Goal: Transaction & Acquisition: Purchase product/service

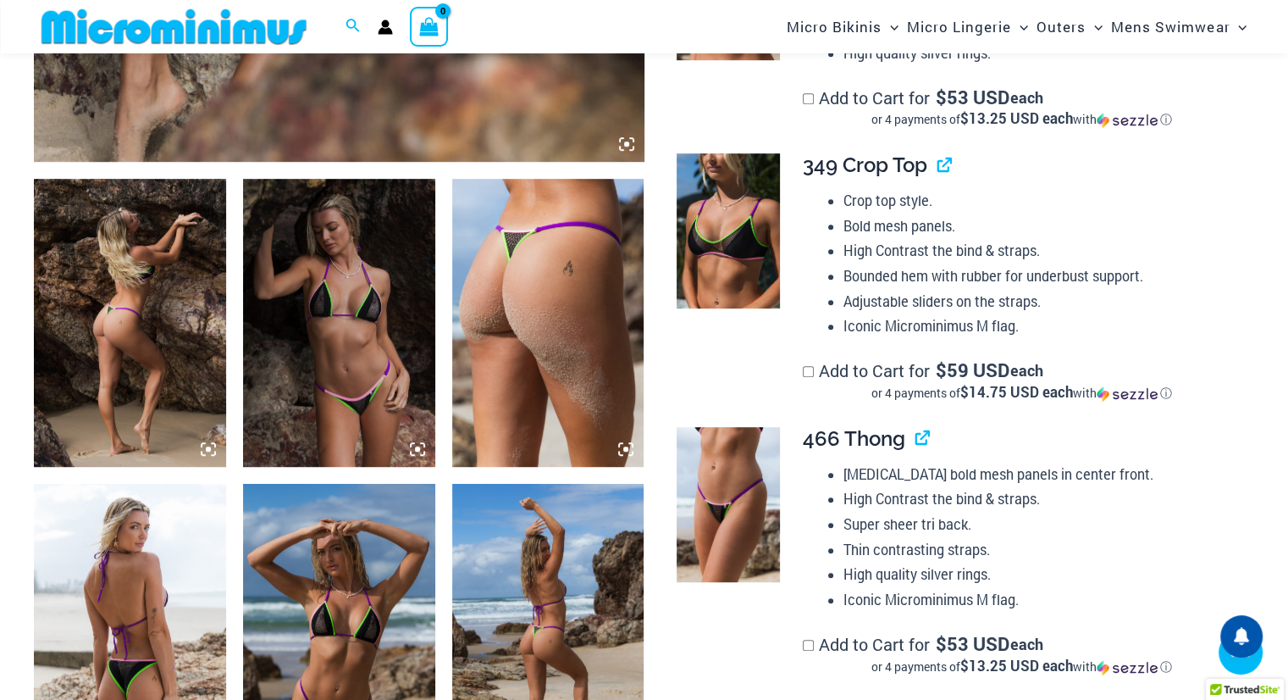
scroll to position [917, 0]
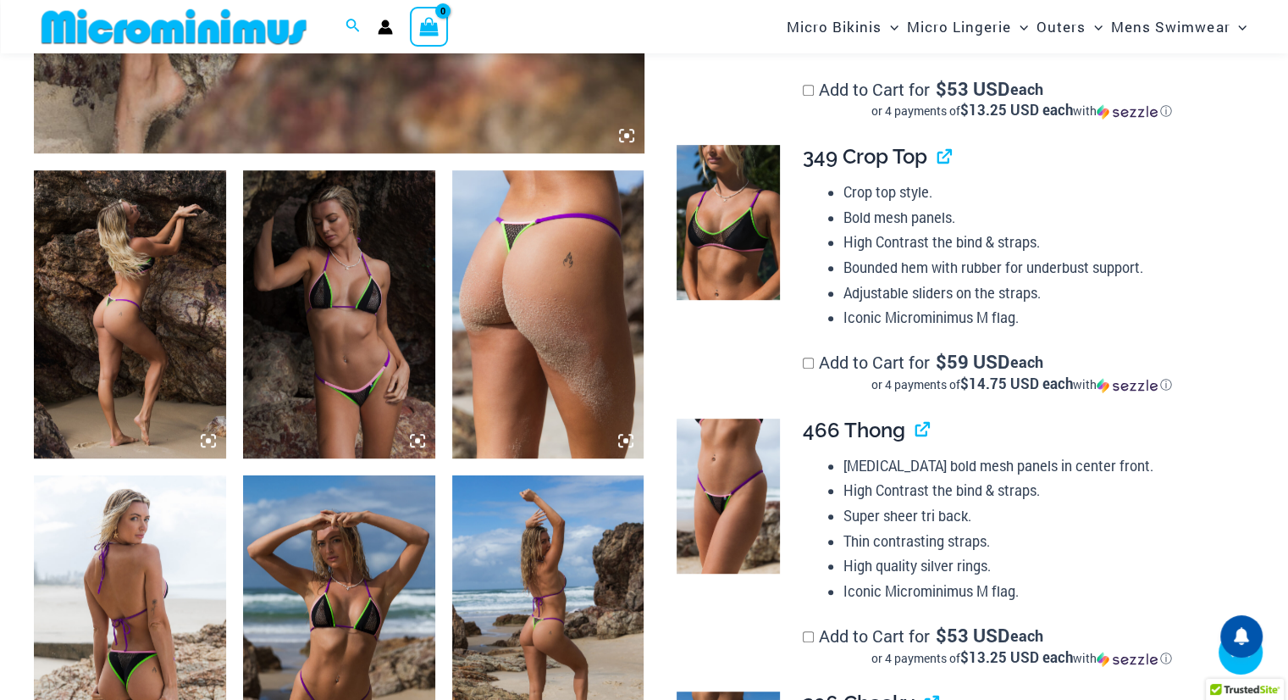
click at [156, 333] on img at bounding box center [130, 314] width 192 height 288
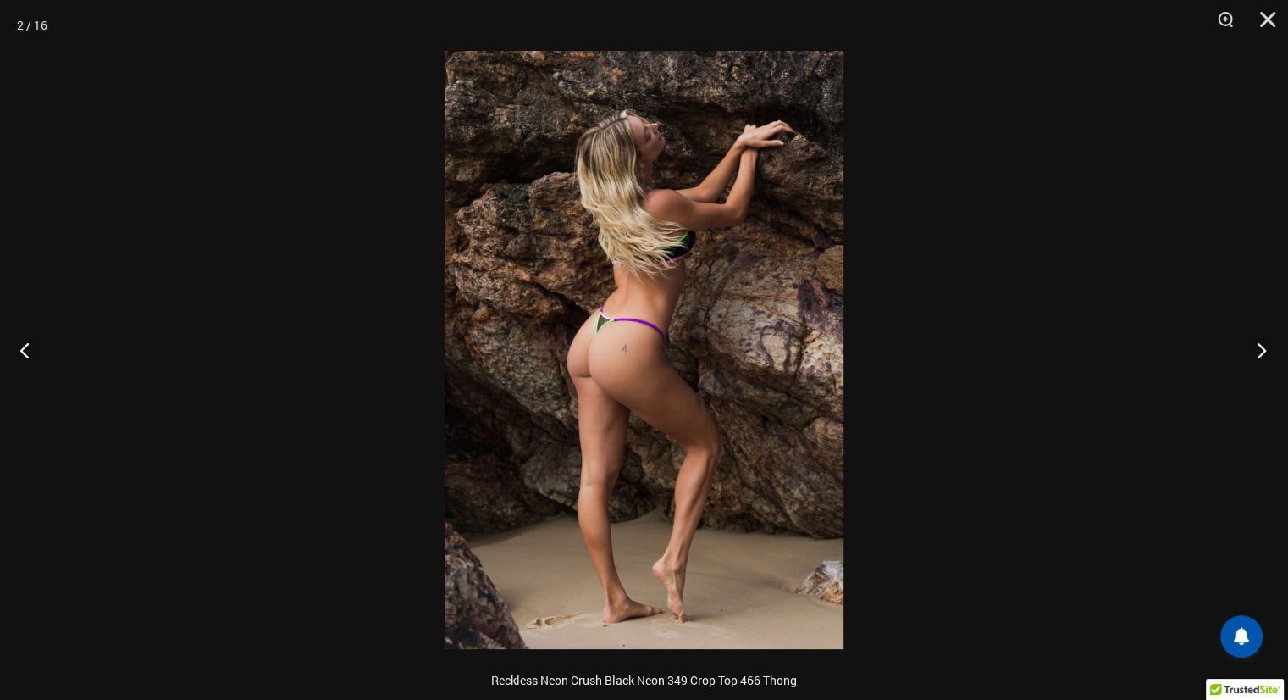
click at [1256, 350] on button "Next" at bounding box center [1257, 349] width 64 height 85
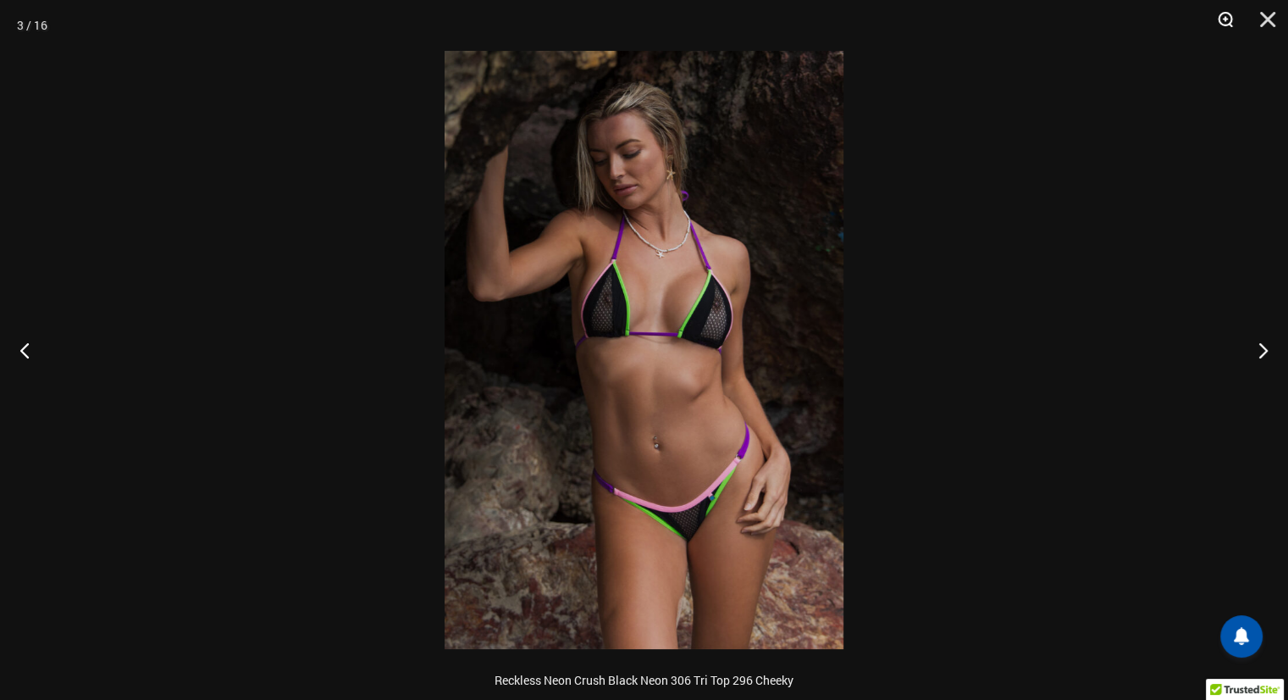
click at [1223, 21] on button "Zoom" at bounding box center [1220, 25] width 42 height 51
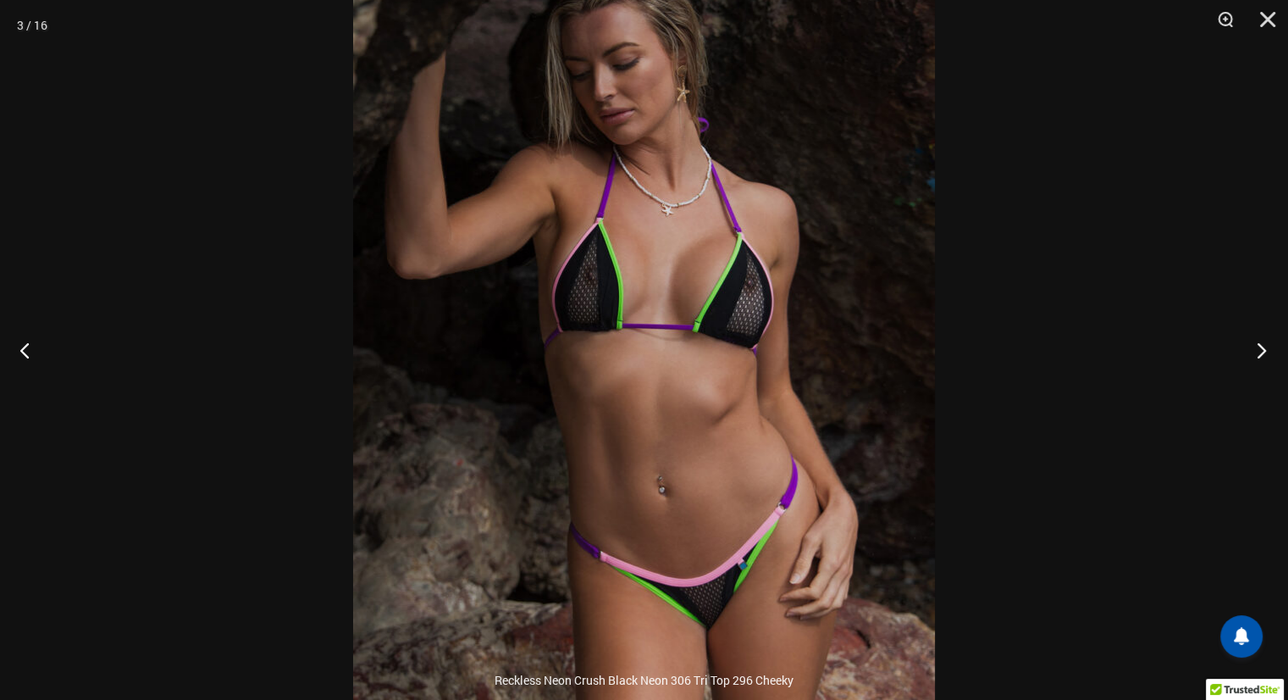
click at [1257, 346] on button "Next" at bounding box center [1257, 349] width 64 height 85
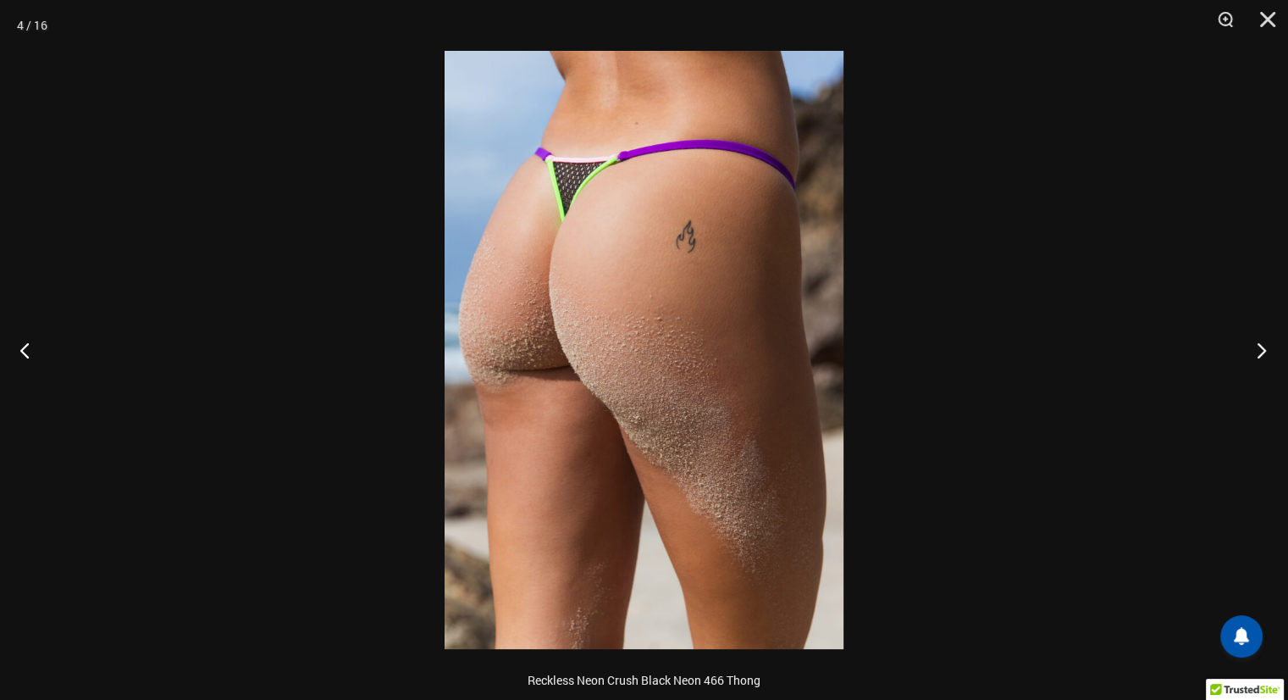
click at [1256, 346] on button "Next" at bounding box center [1257, 349] width 64 height 85
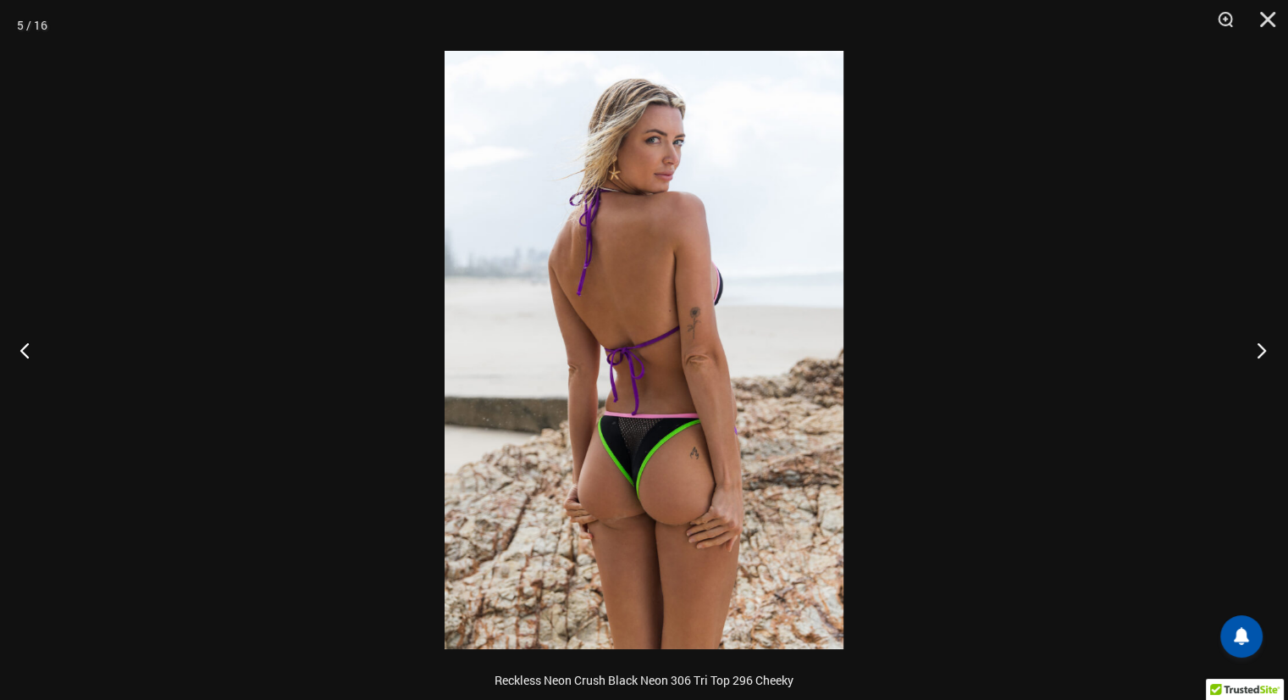
click at [1256, 346] on button "Next" at bounding box center [1257, 349] width 64 height 85
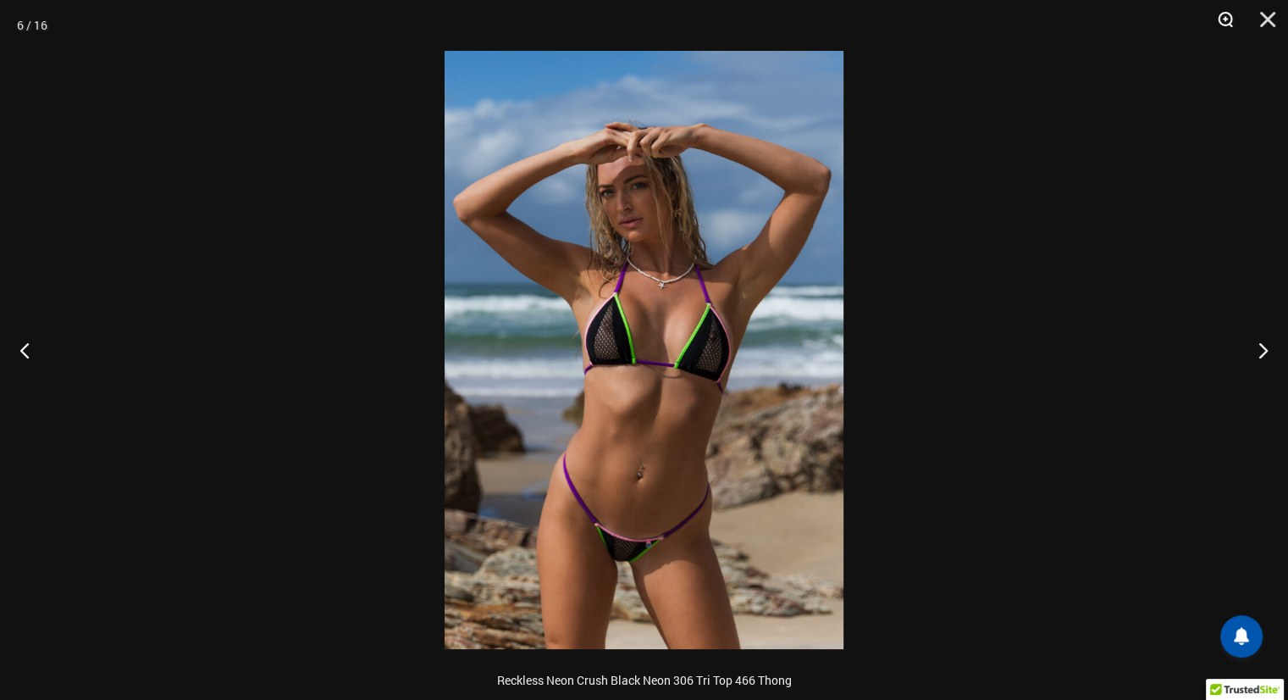
click at [1221, 18] on button "Zoom" at bounding box center [1220, 25] width 42 height 51
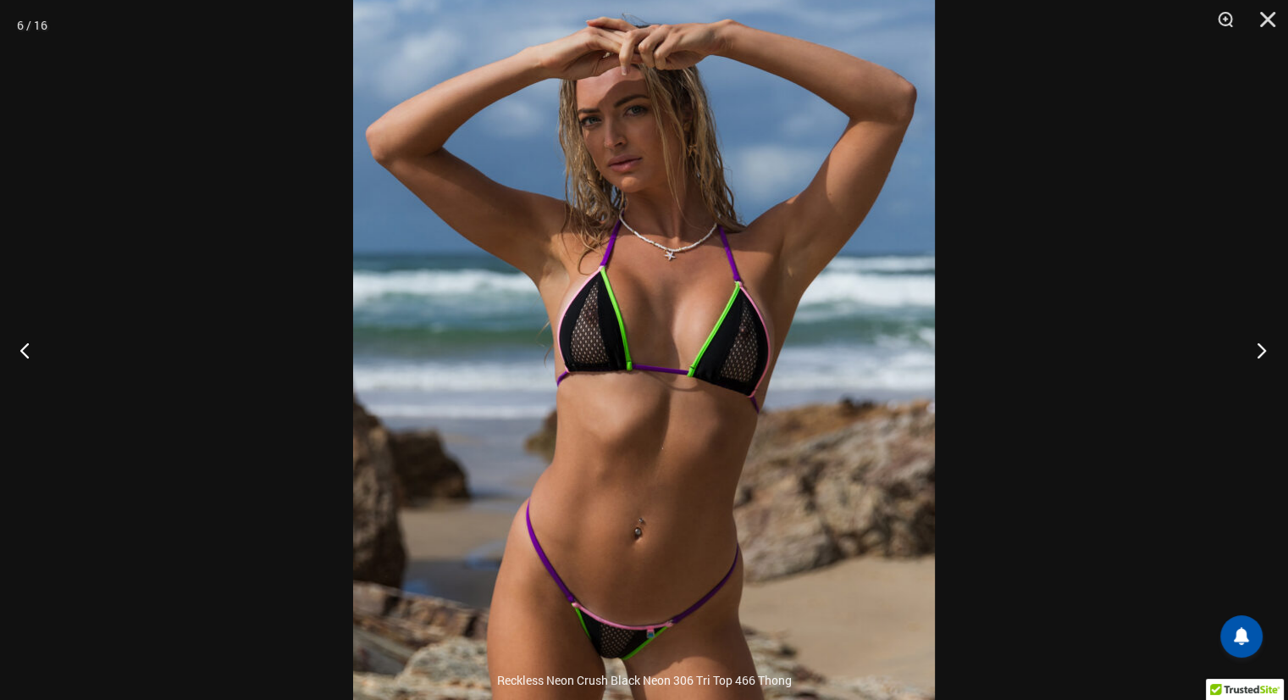
click at [1261, 350] on button "Next" at bounding box center [1257, 349] width 64 height 85
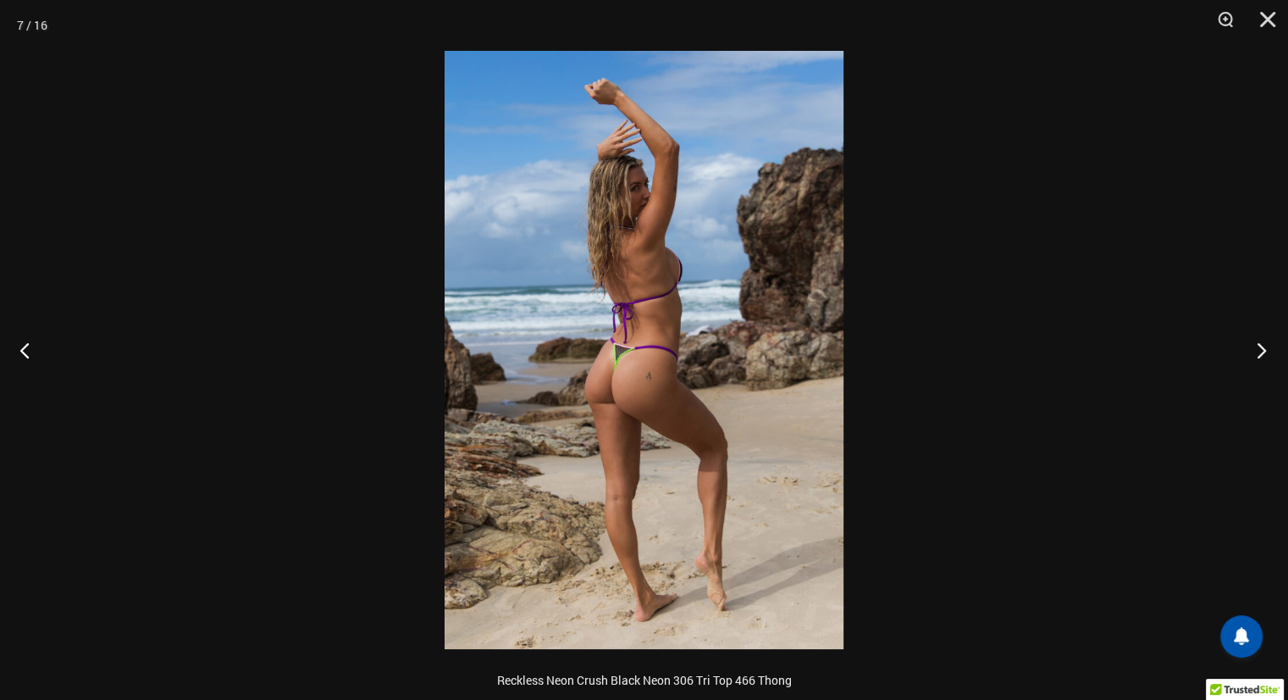
click at [1260, 350] on button "Next" at bounding box center [1257, 349] width 64 height 85
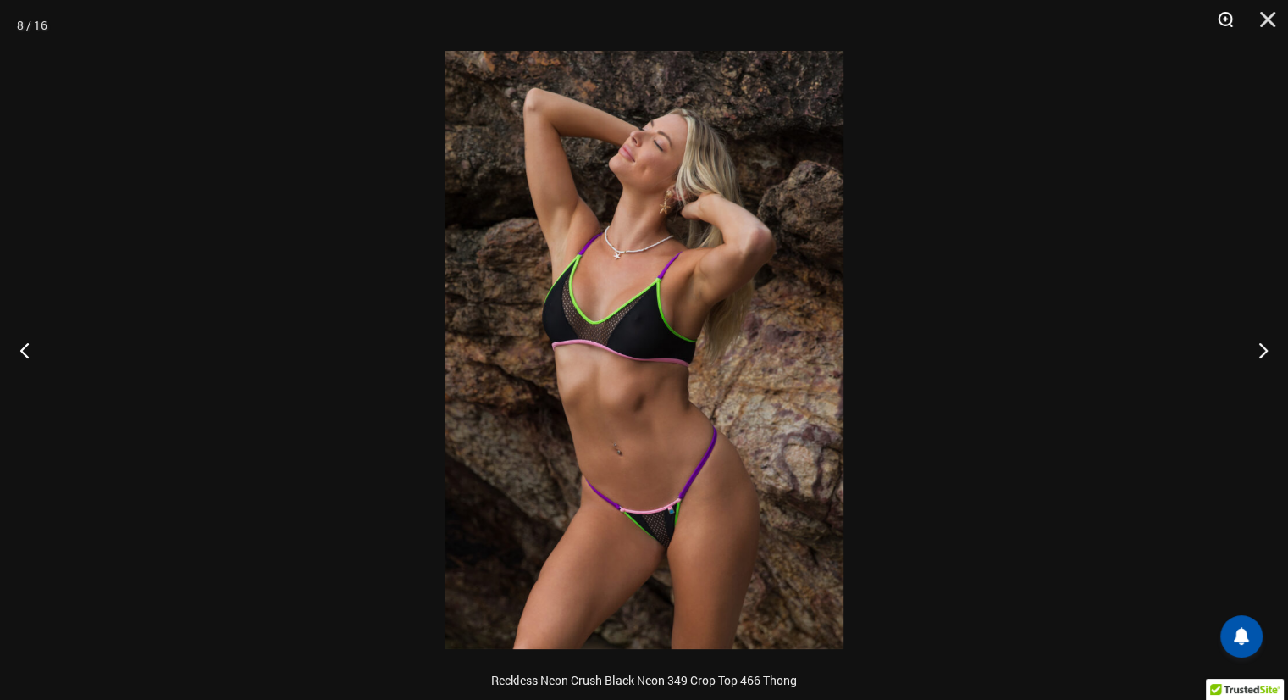
click at [1217, 20] on button "Zoom" at bounding box center [1220, 25] width 42 height 51
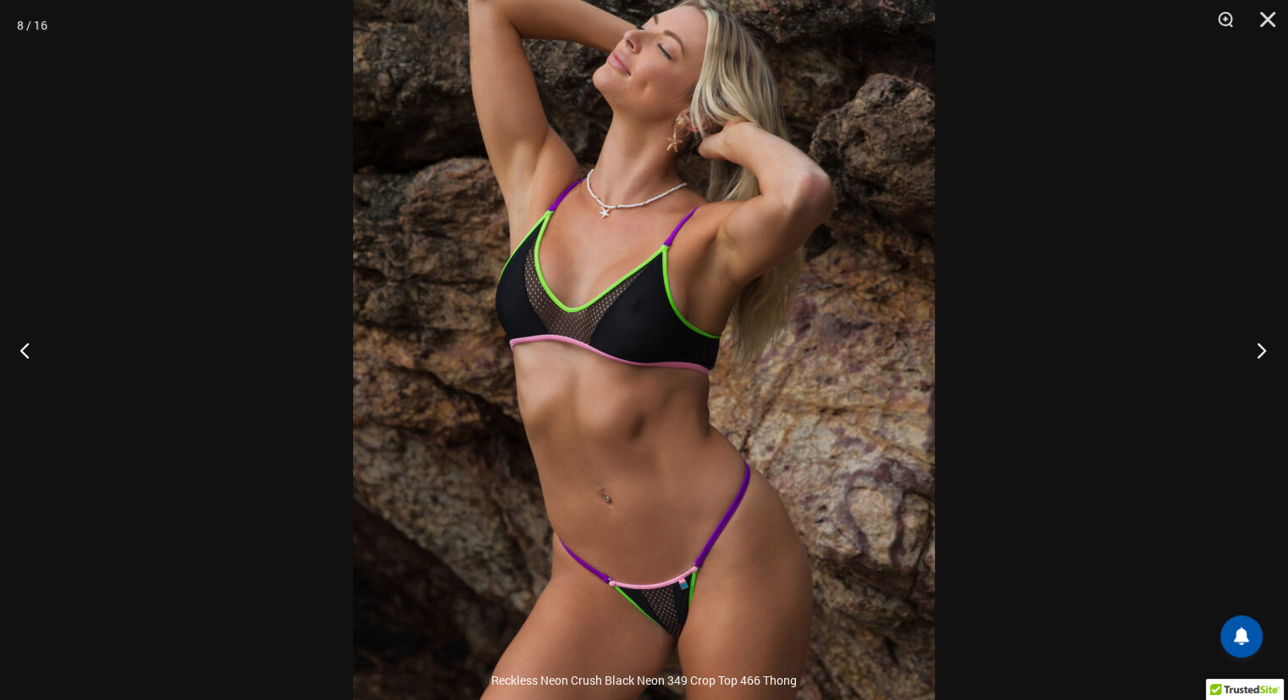
click at [1258, 349] on button "Next" at bounding box center [1257, 349] width 64 height 85
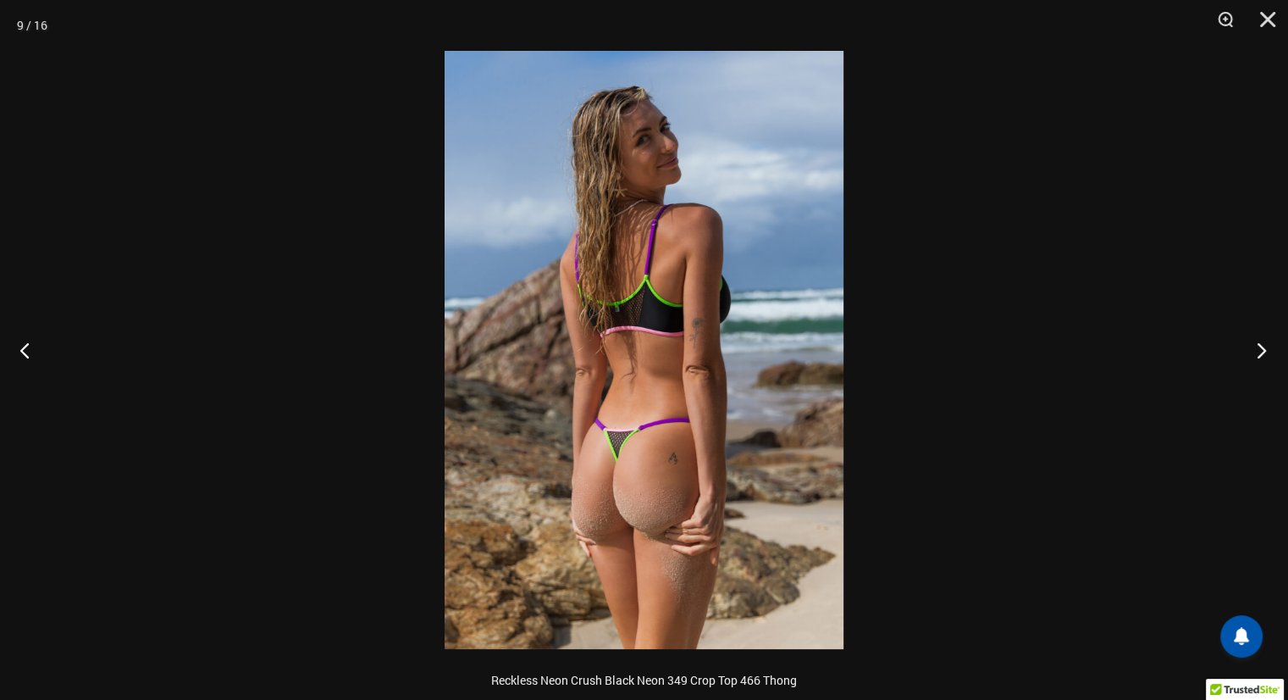
click at [1259, 348] on button "Next" at bounding box center [1257, 349] width 64 height 85
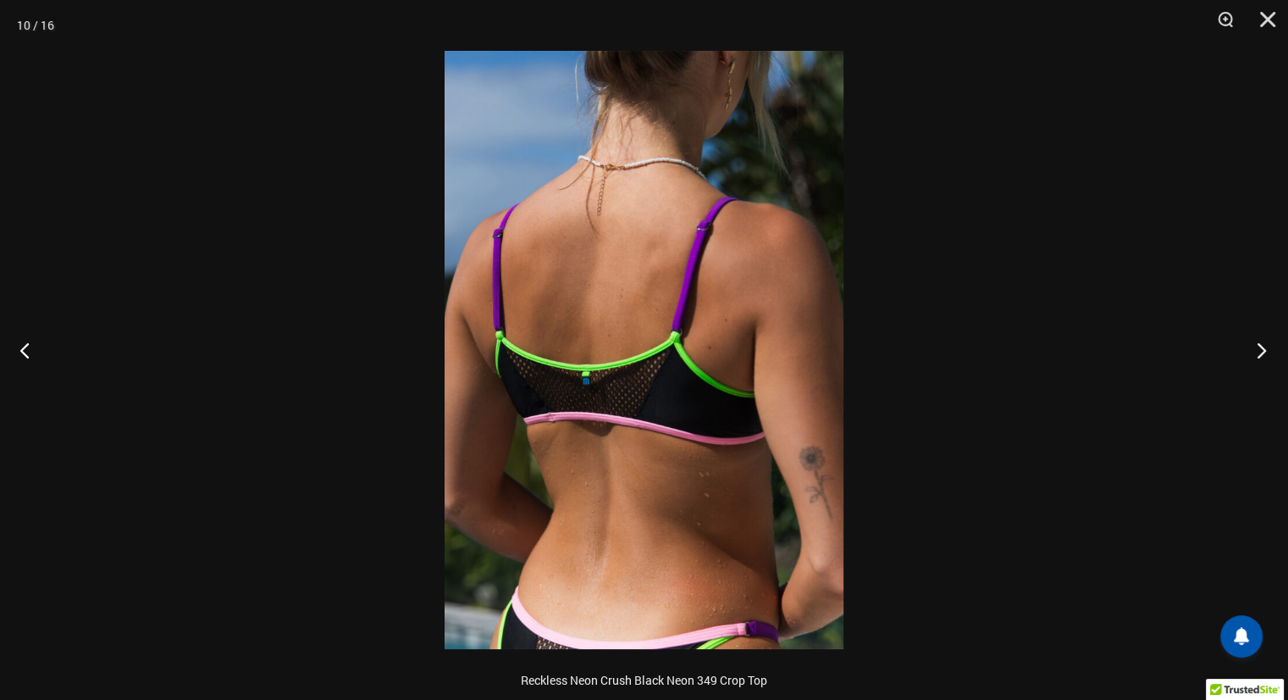
click at [1259, 348] on button "Next" at bounding box center [1257, 349] width 64 height 85
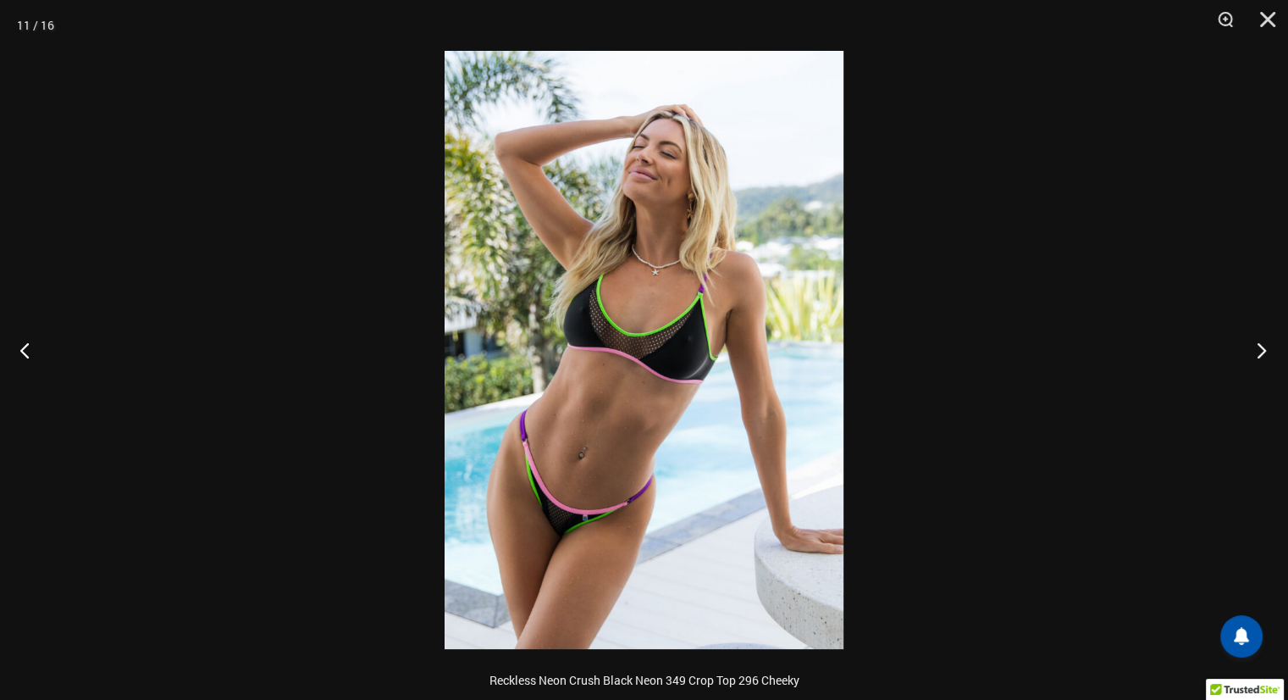
click at [1259, 348] on button "Next" at bounding box center [1257, 349] width 64 height 85
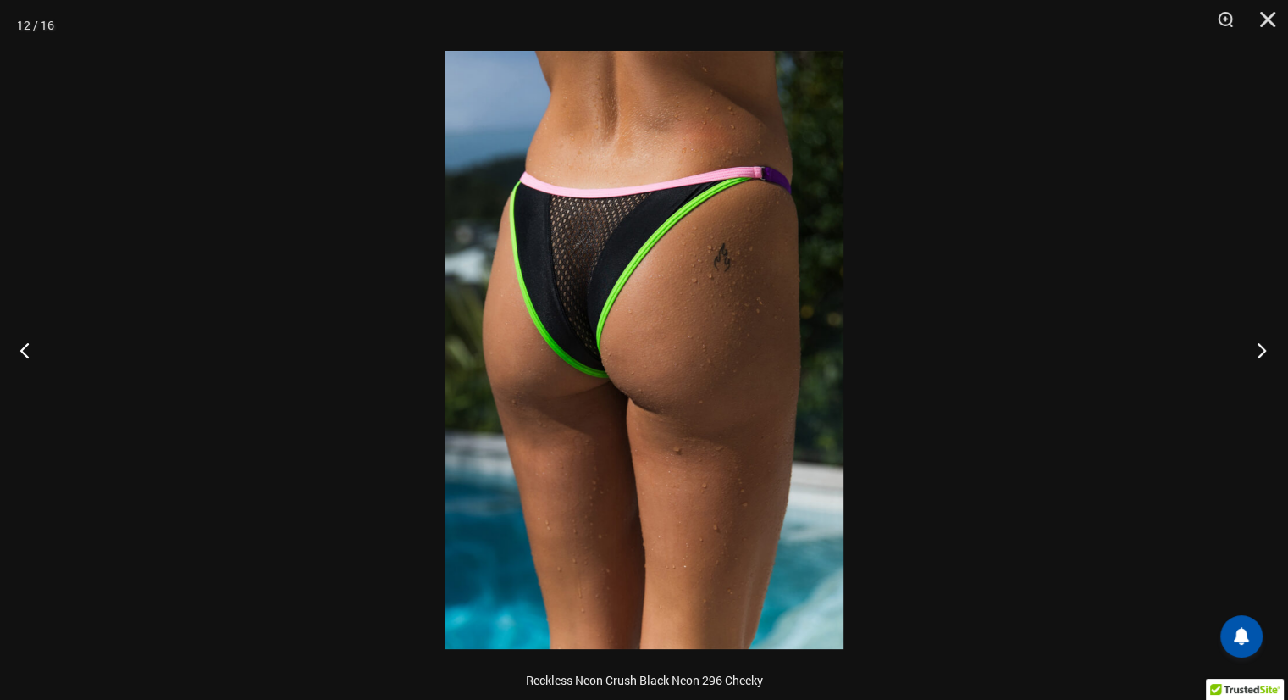
click at [1259, 348] on button "Next" at bounding box center [1257, 349] width 64 height 85
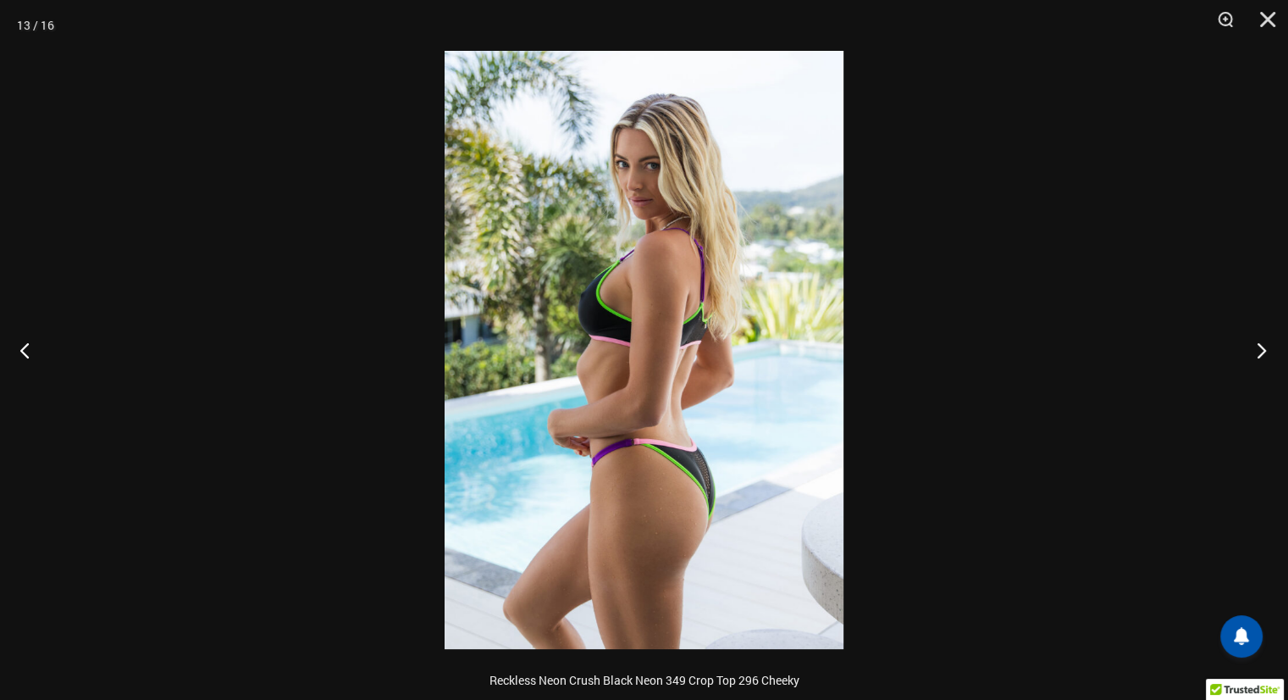
click at [1259, 348] on button "Next" at bounding box center [1257, 349] width 64 height 85
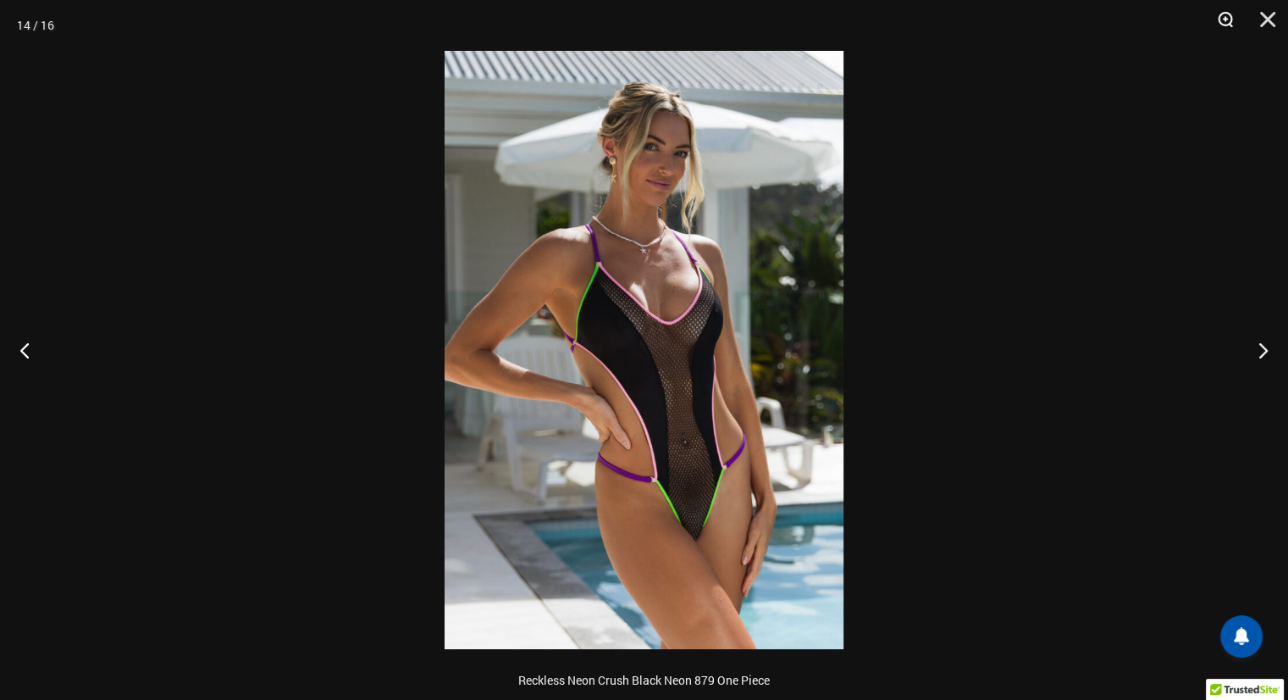
click at [1227, 19] on button "Zoom" at bounding box center [1220, 25] width 42 height 51
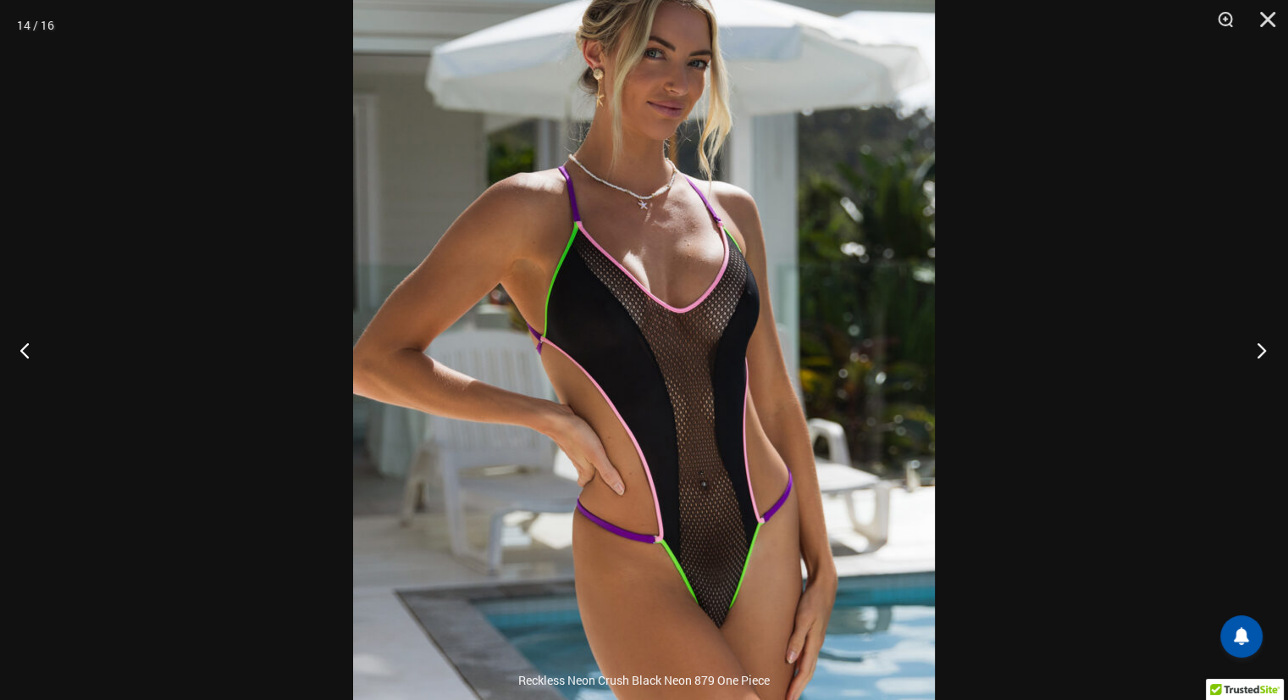
click at [1256, 350] on button "Next" at bounding box center [1257, 349] width 64 height 85
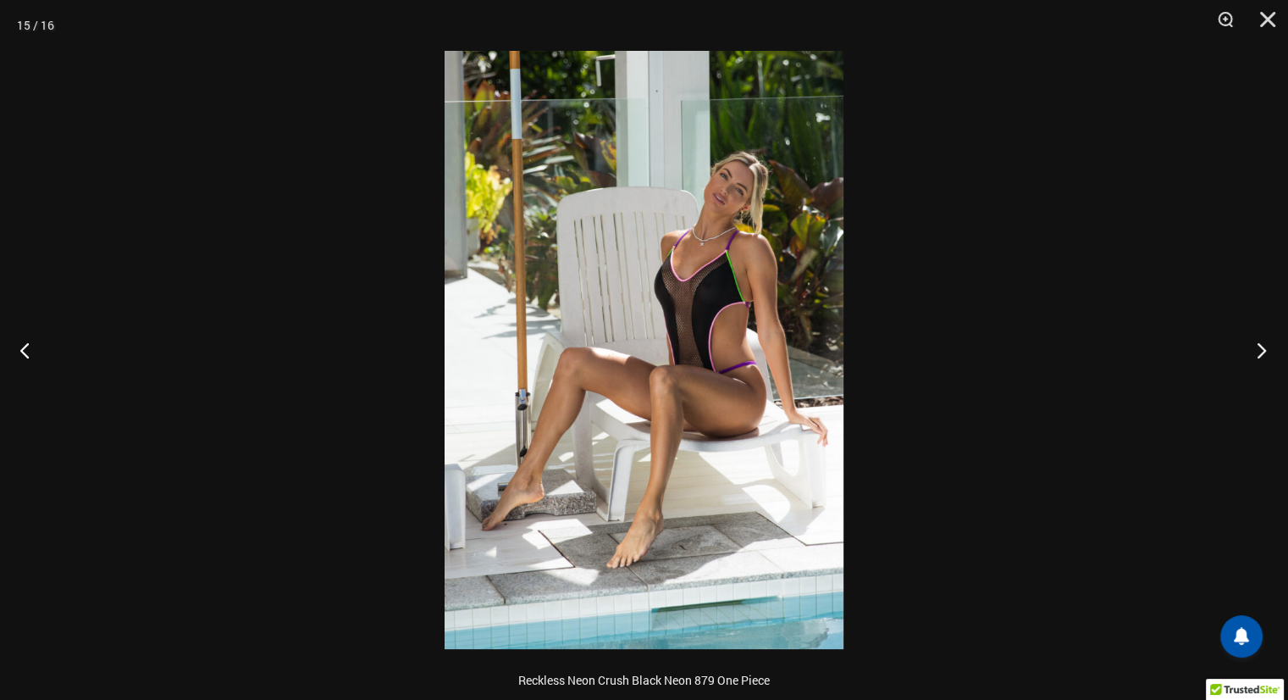
click at [1256, 350] on button "Next" at bounding box center [1257, 349] width 64 height 85
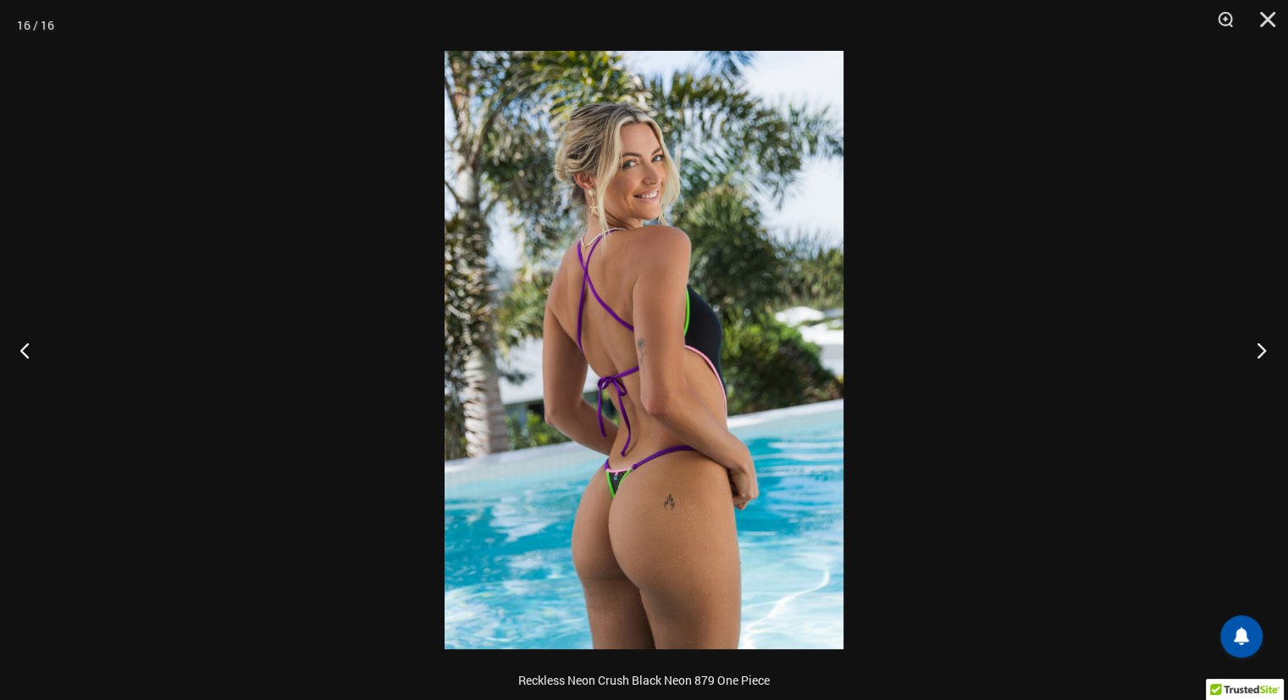
click at [1256, 350] on button "Next" at bounding box center [1257, 349] width 64 height 85
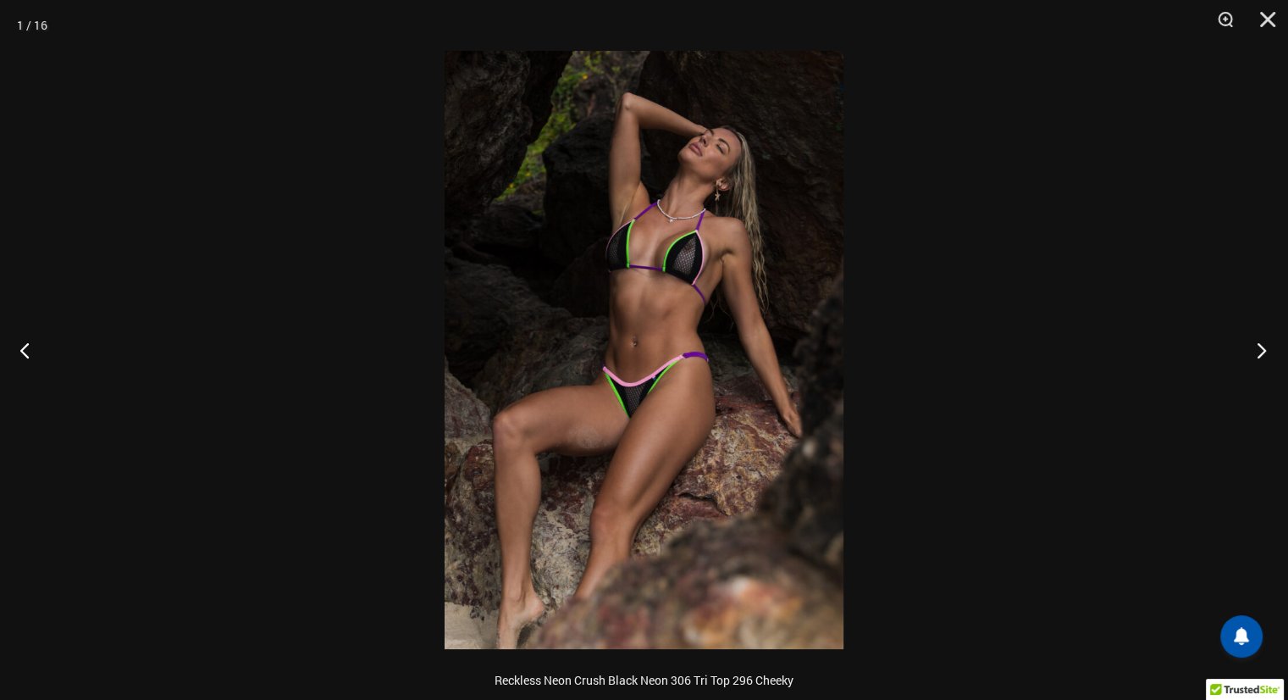
click at [1256, 350] on button "Next" at bounding box center [1257, 349] width 64 height 85
